Goal: Information Seeking & Learning: Learn about a topic

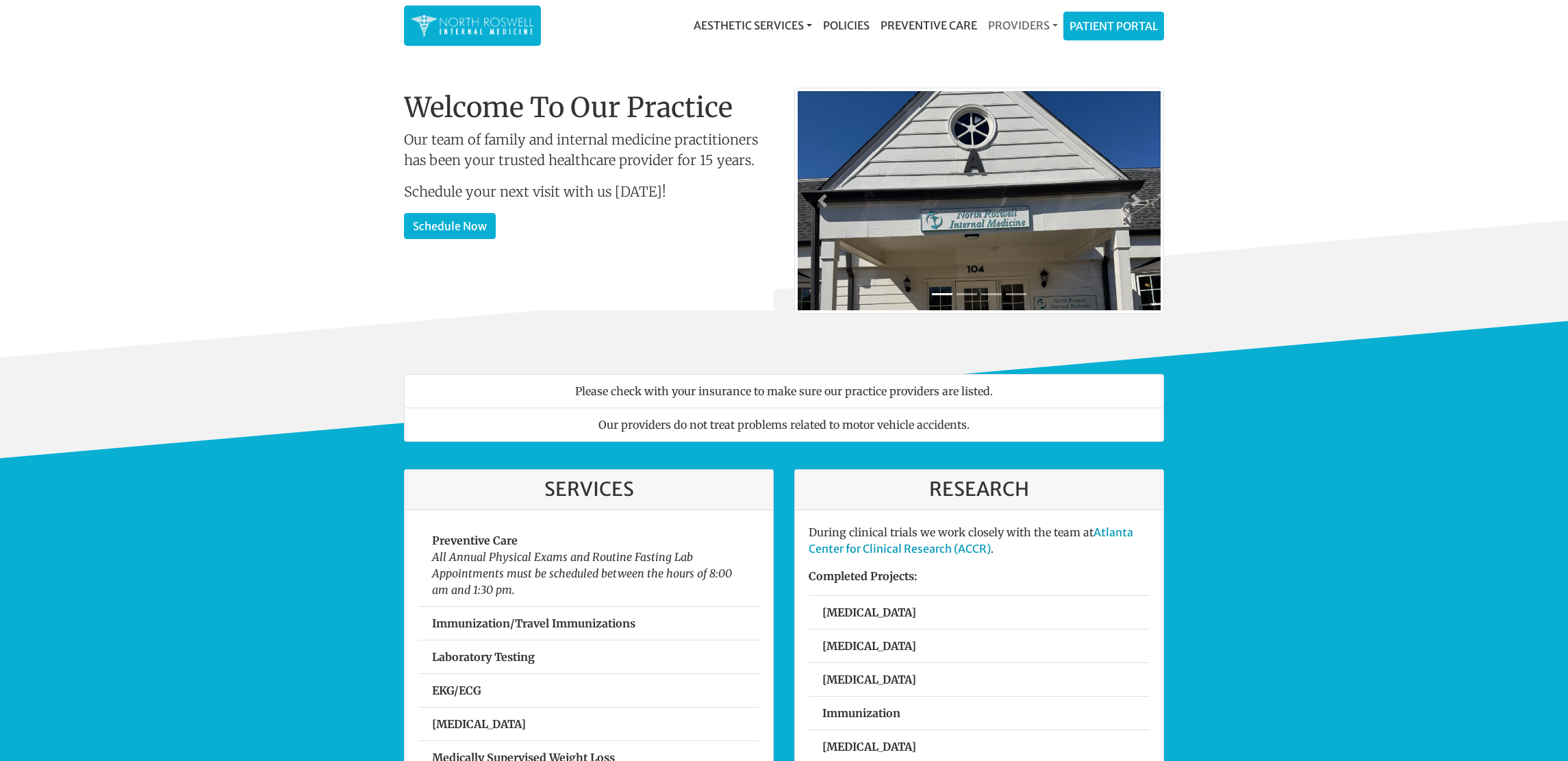
click at [1008, 28] on link "Providers" at bounding box center [1022, 26] width 81 height 28
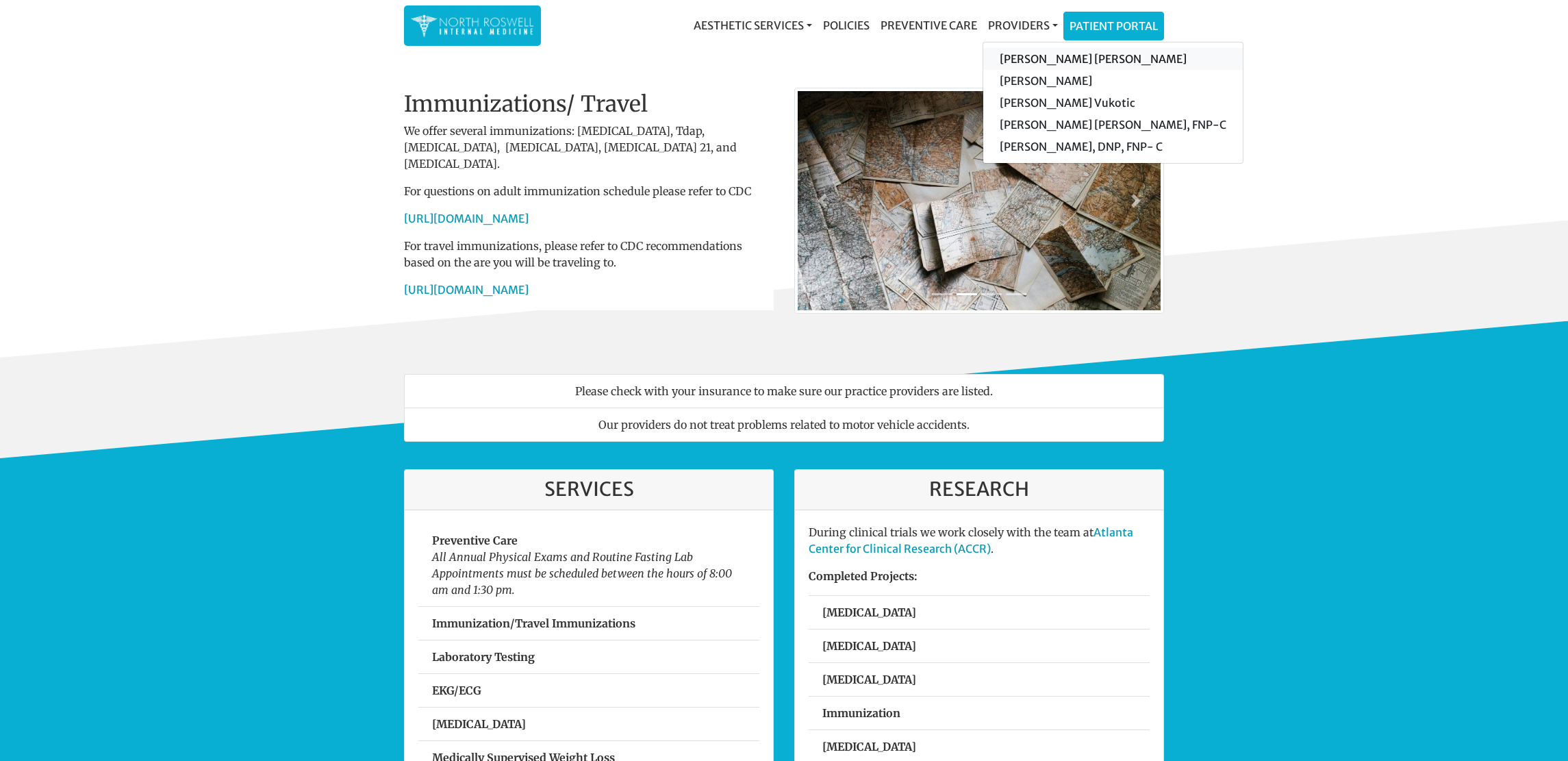
click at [1015, 56] on link "[PERSON_NAME] [PERSON_NAME]" at bounding box center [1113, 59] width 259 height 22
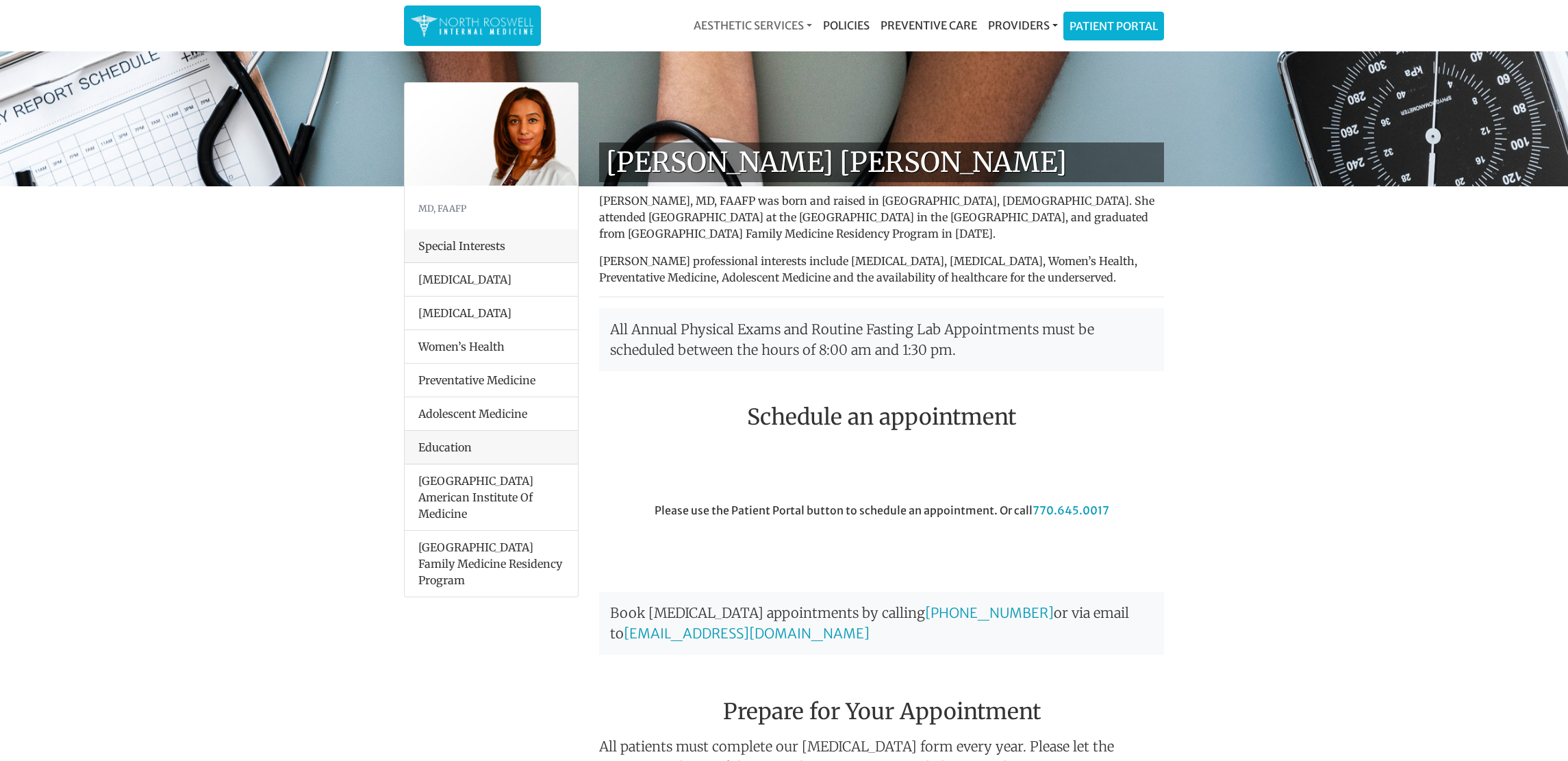
click at [800, 19] on link "Aesthetic Services" at bounding box center [753, 26] width 130 height 28
click at [1052, 24] on link "Providers" at bounding box center [1022, 26] width 81 height 28
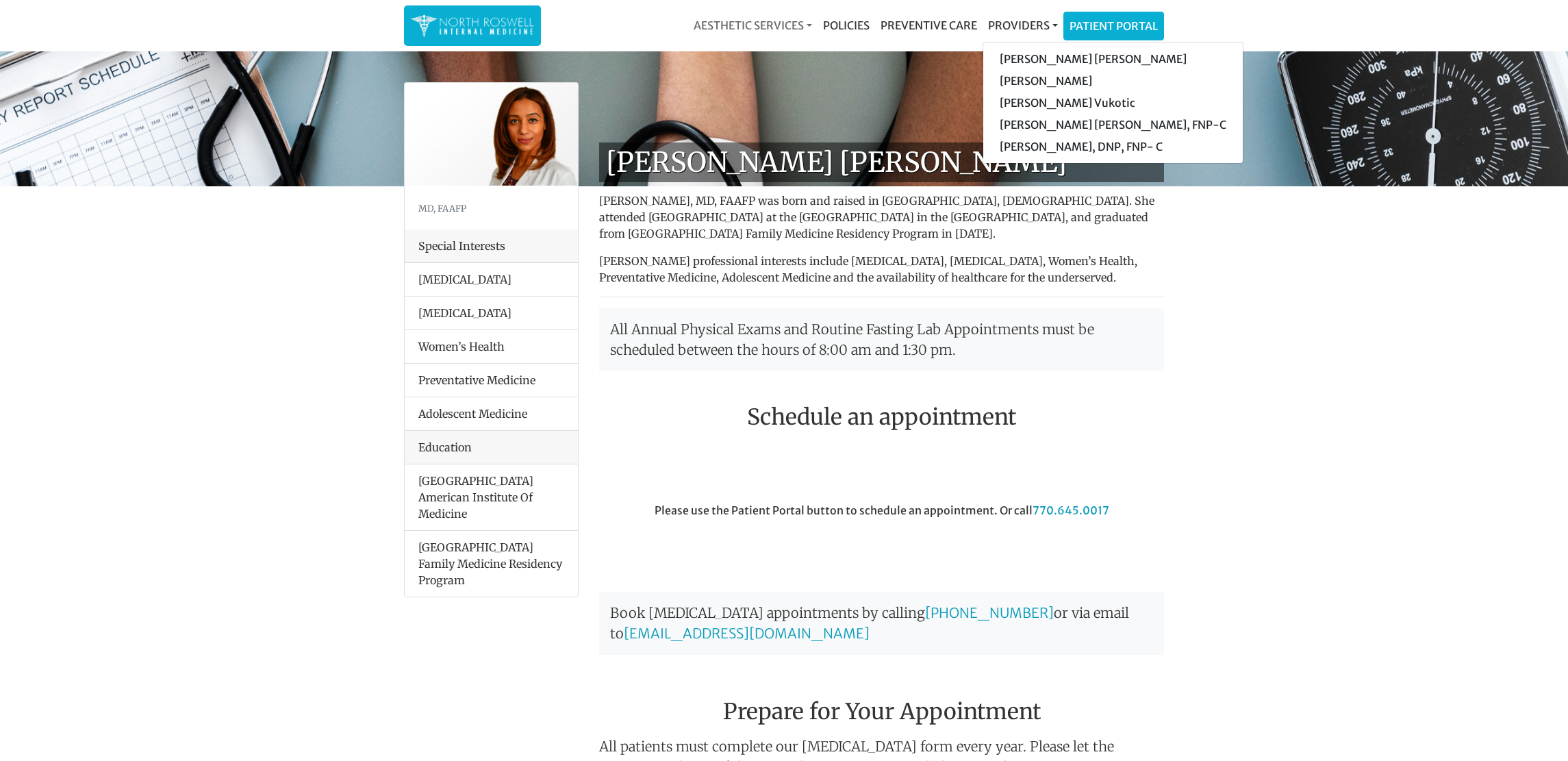
click at [785, 27] on link "Aesthetic Services" at bounding box center [753, 26] width 130 height 28
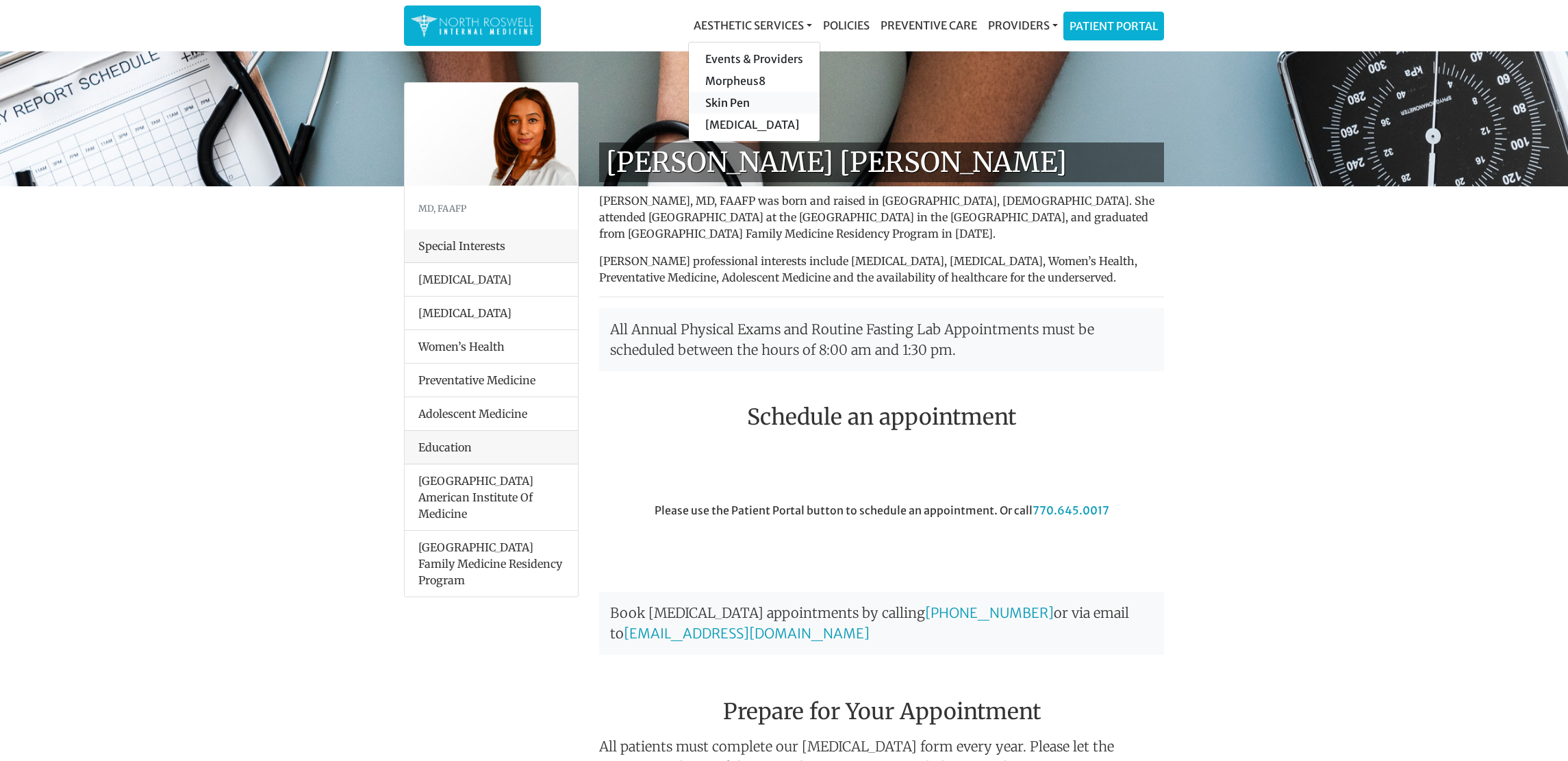
click at [699, 103] on link "Skin Pen" at bounding box center [754, 103] width 131 height 22
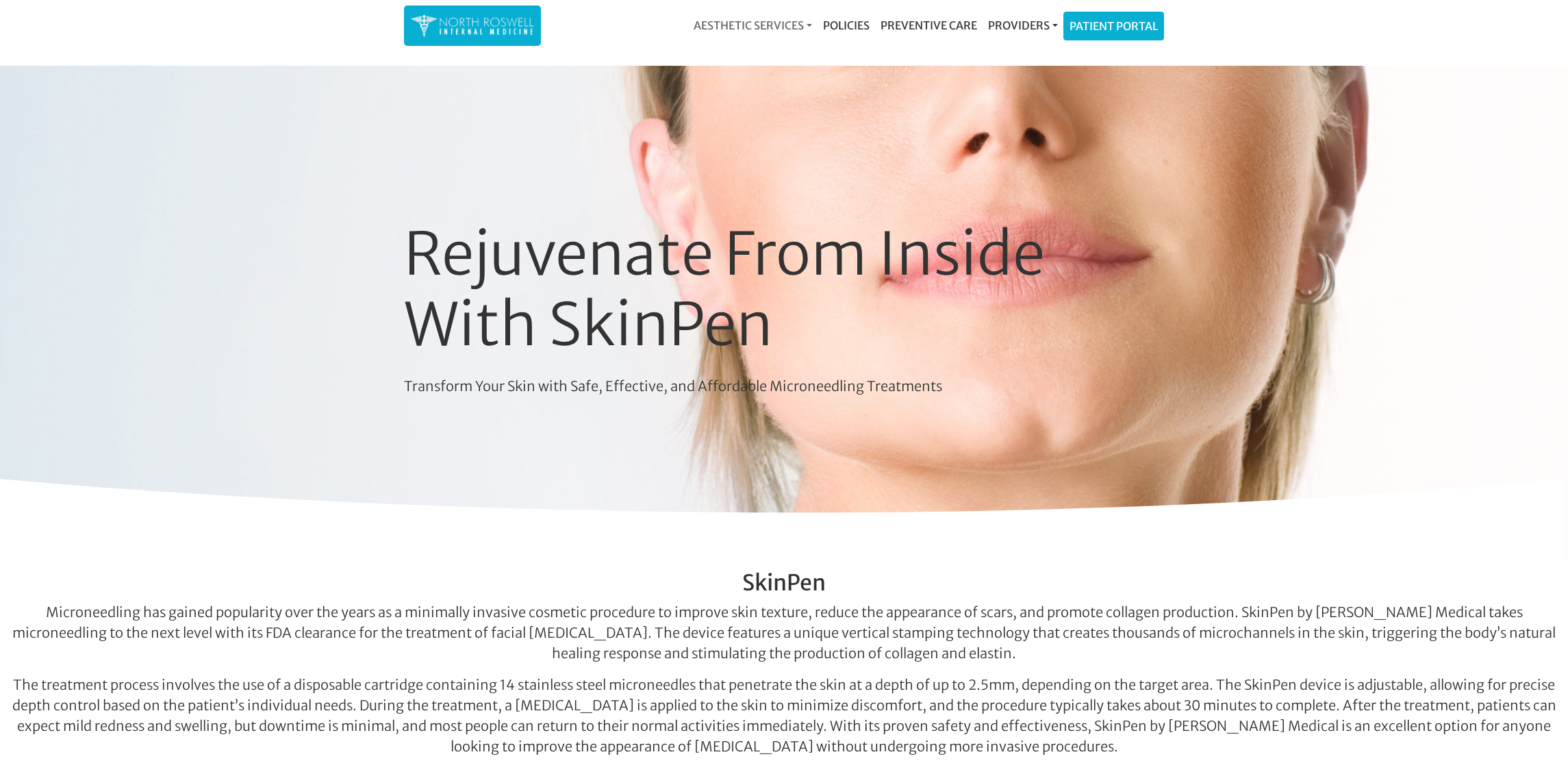
click at [771, 22] on link "Aesthetic Services" at bounding box center [753, 26] width 130 height 28
click at [731, 81] on link "Morpheus8" at bounding box center [754, 81] width 131 height 22
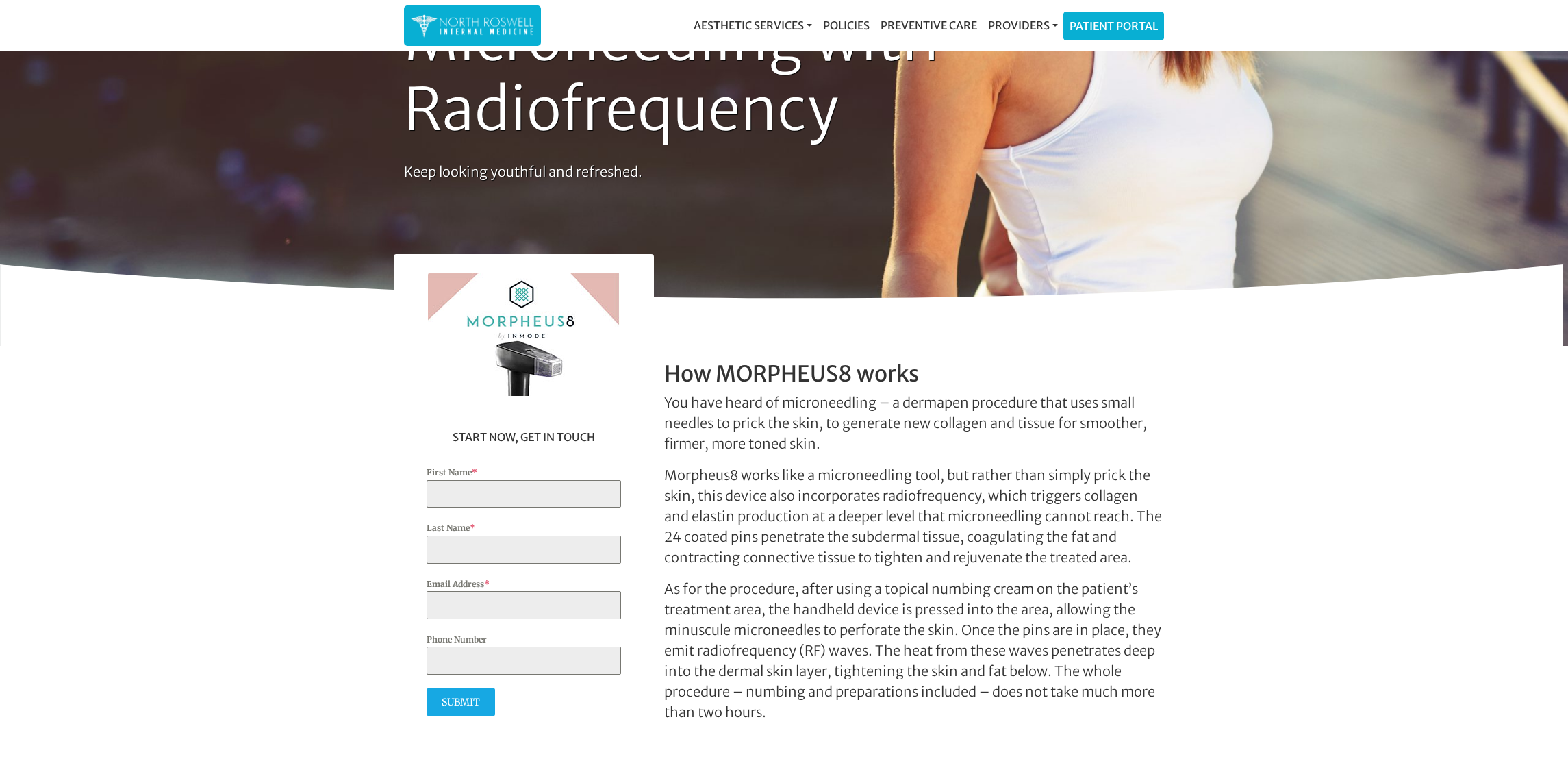
scroll to position [142, 0]
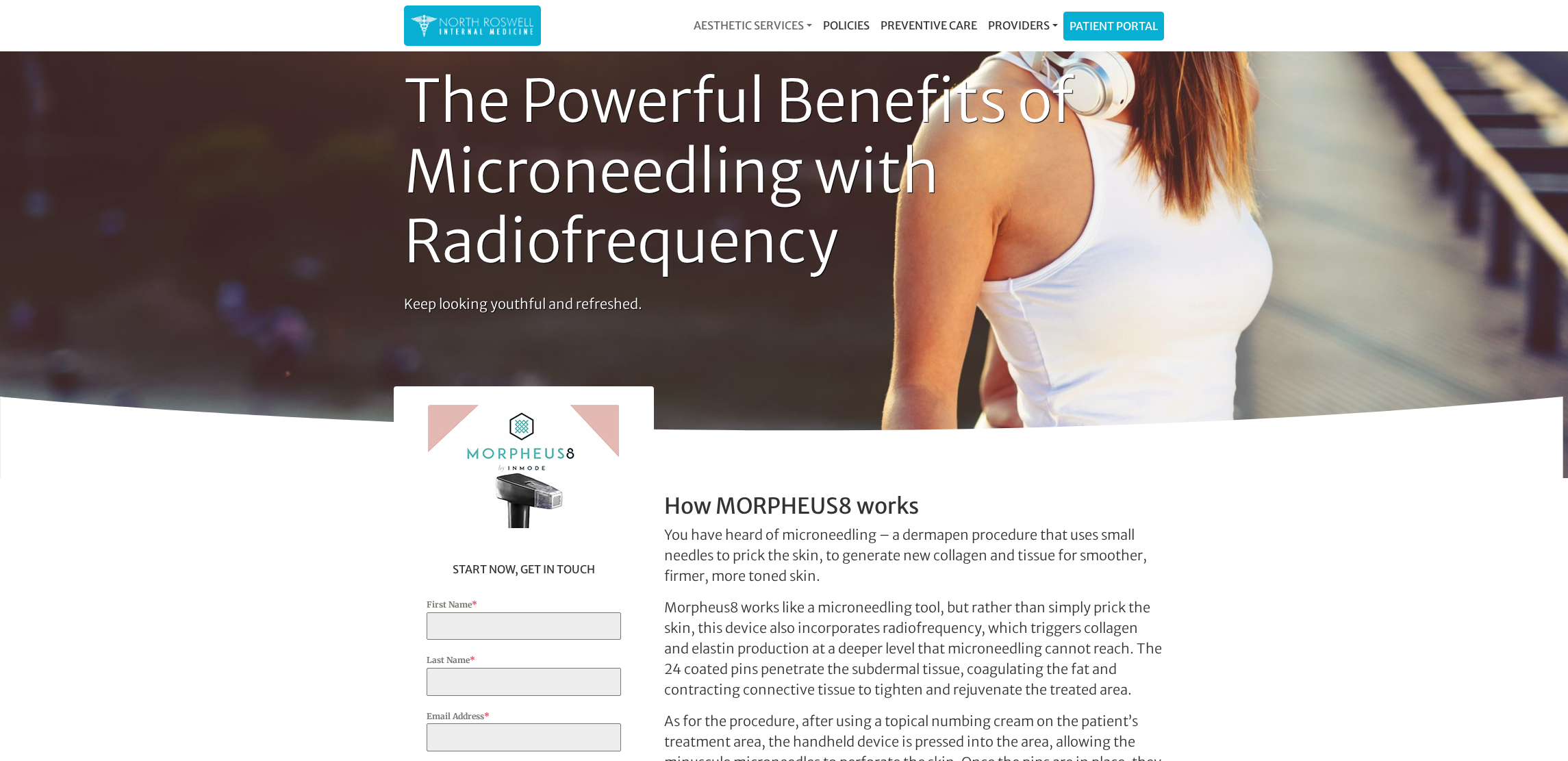
click at [771, 21] on link "Aesthetic Services" at bounding box center [753, 26] width 130 height 28
click at [743, 124] on link "[MEDICAL_DATA]" at bounding box center [754, 125] width 131 height 22
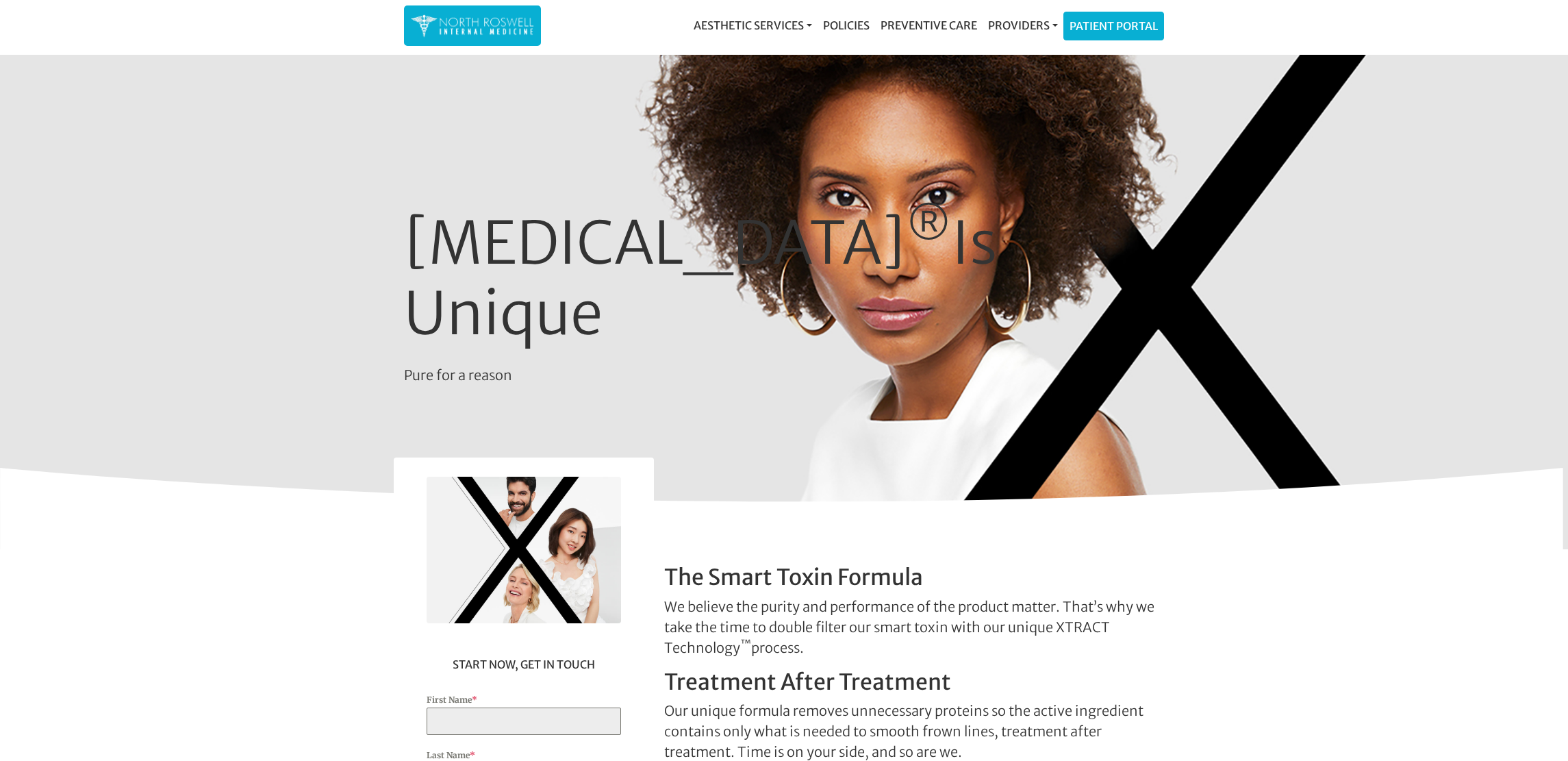
scroll to position [381, 0]
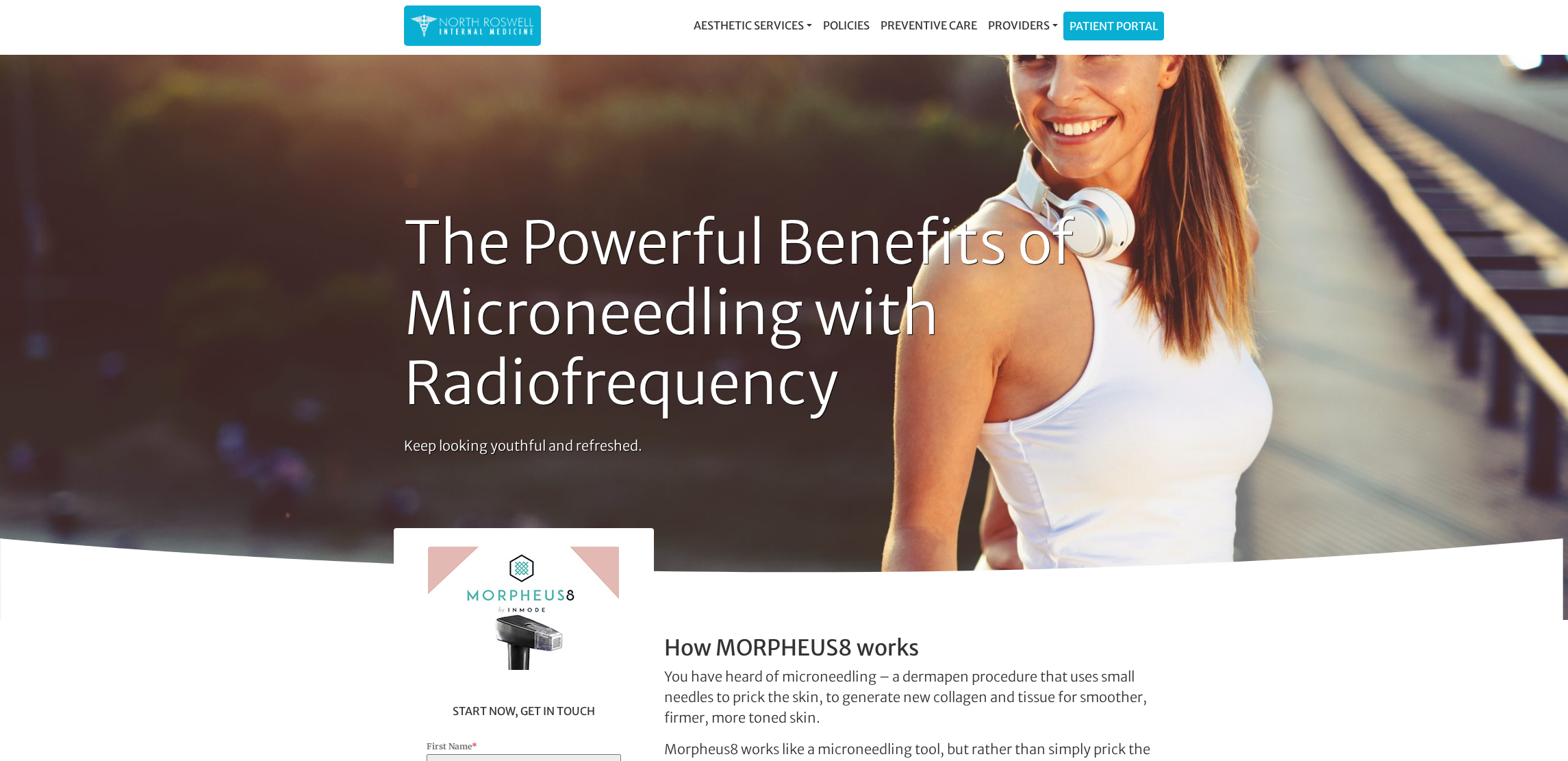
scroll to position [142, 0]
